Goal: Submit feedback/report problem

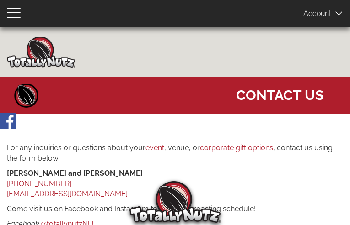
type input "UafHysTreEJyQzE"
type input "[EMAIL_ADDRESS][DOMAIN_NAME]"
type input "3414139541"
